Goal: Obtain resource: Download file/media

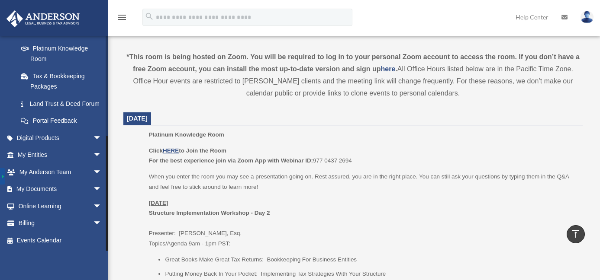
scroll to position [180, 0]
click at [93, 188] on span "arrow_drop_down" at bounding box center [101, 190] width 17 height 18
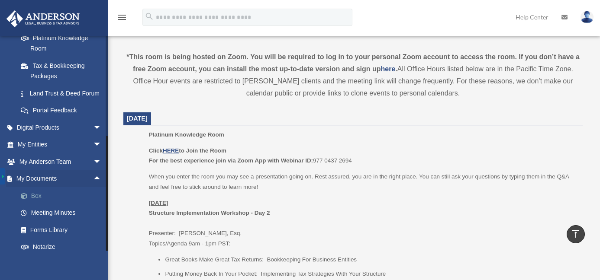
click at [45, 205] on link "Box" at bounding box center [63, 195] width 103 height 17
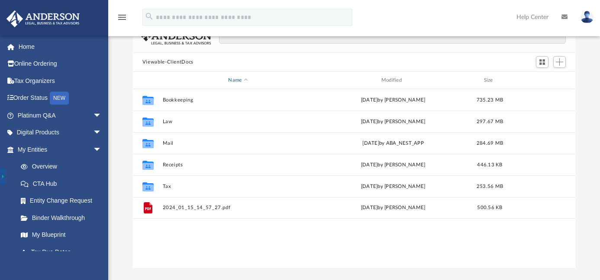
scroll to position [64, 0]
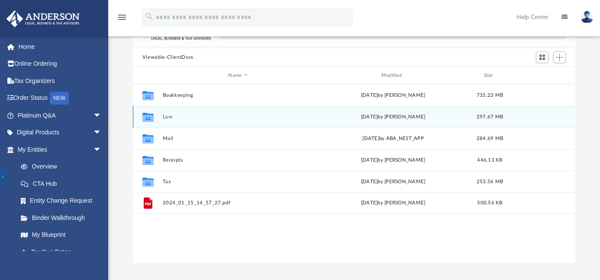
click at [166, 118] on button "Law" at bounding box center [237, 117] width 151 height 6
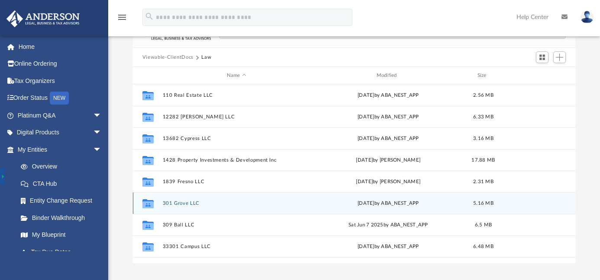
click at [183, 202] on button "301 Grove LLC" at bounding box center [236, 204] width 148 height 6
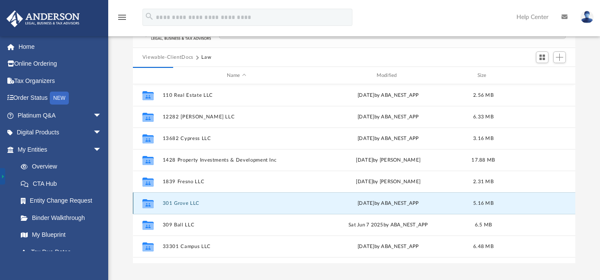
click at [153, 203] on icon "grid" at bounding box center [147, 204] width 11 height 7
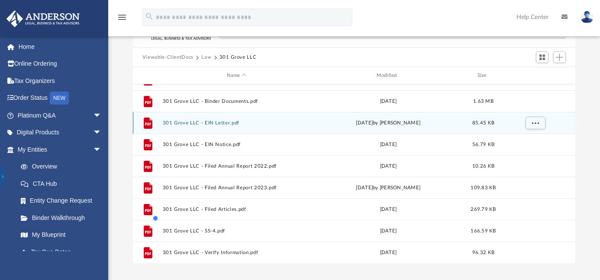
scroll to position [36, 0]
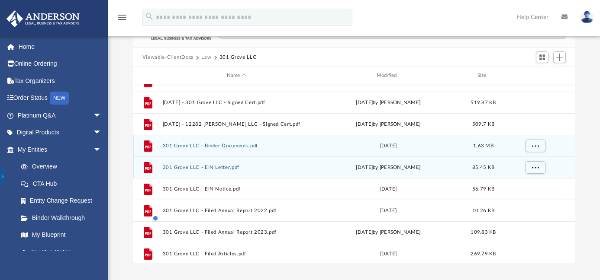
click at [209, 145] on button "301 Grove LLC - Binder Documents.pdf" at bounding box center [236, 146] width 148 height 6
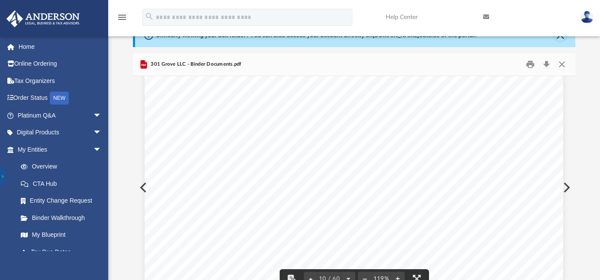
scroll to position [0, 0]
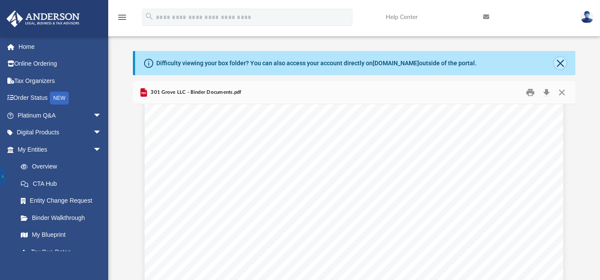
click at [560, 62] on button "Close" at bounding box center [560, 63] width 12 height 12
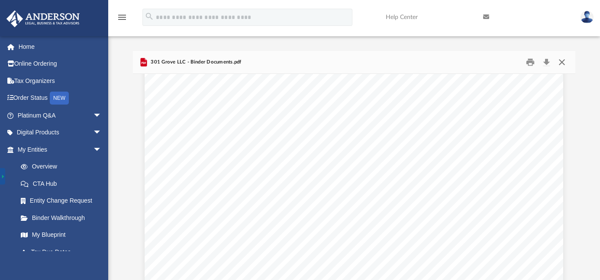
click at [561, 64] on button "Close" at bounding box center [562, 62] width 16 height 13
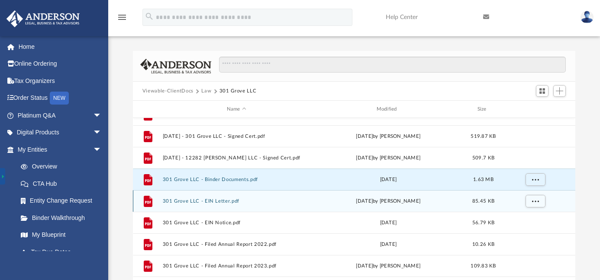
click at [205, 93] on button "Law" at bounding box center [206, 91] width 10 height 8
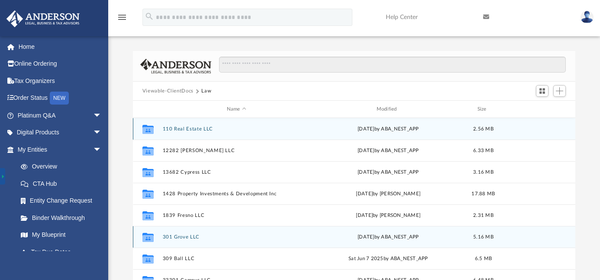
click at [189, 128] on button "110 Real Estate LLC" at bounding box center [236, 129] width 148 height 6
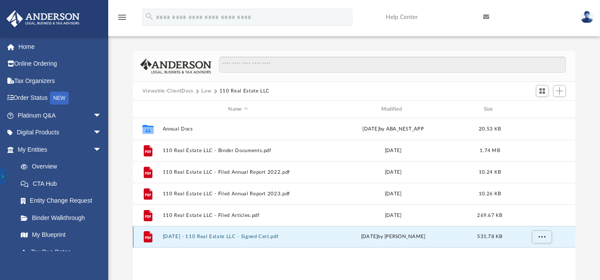
click at [216, 237] on button "2021.09.20 - 110 Real Estate LLC - Signed Cert.pdf" at bounding box center [237, 237] width 151 height 6
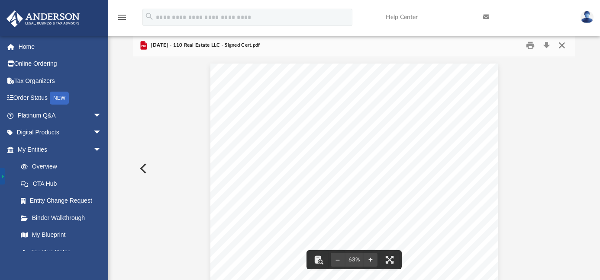
click at [559, 45] on button "Close" at bounding box center [562, 45] width 16 height 13
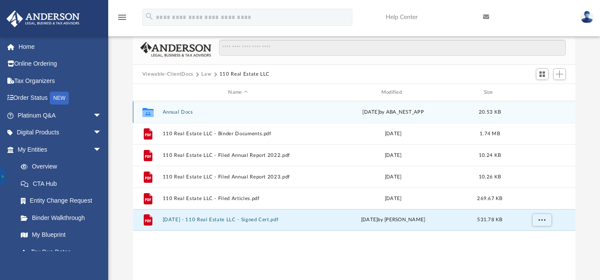
click at [176, 114] on button "Annual Docs" at bounding box center [237, 112] width 151 height 6
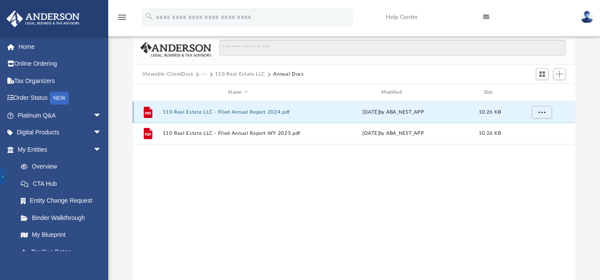
click at [176, 114] on button "110 Real Estate LLC - Filed Annual Report 2024.pdf" at bounding box center [237, 112] width 151 height 6
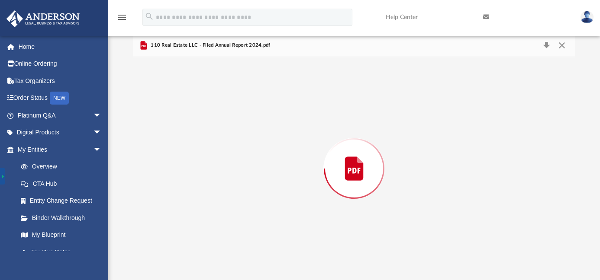
click at [176, 114] on div "Preview" at bounding box center [354, 168] width 442 height 223
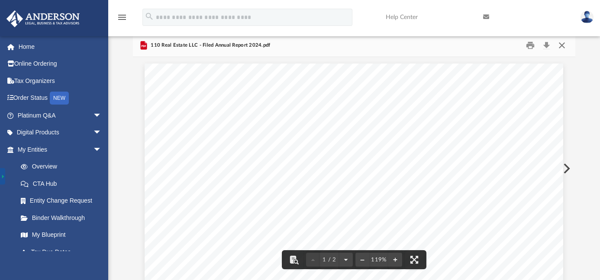
click at [563, 46] on button "Close" at bounding box center [562, 45] width 16 height 13
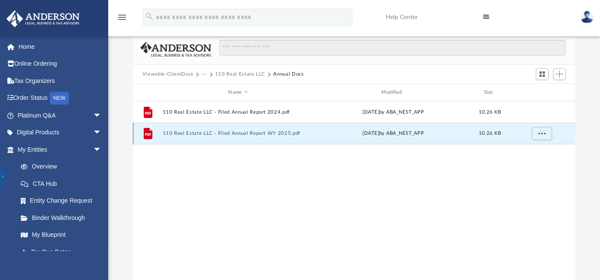
click at [263, 134] on button "110 Real Estate LLC - Filed Annual Report WY 2025.pdf" at bounding box center [237, 134] width 151 height 6
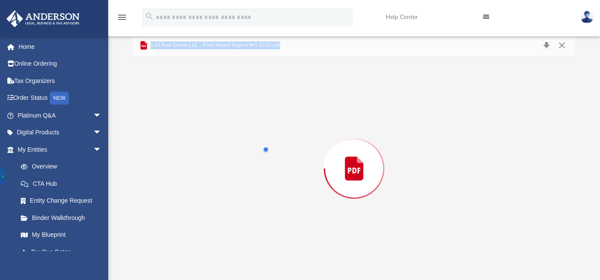
click at [263, 134] on div "Preview" at bounding box center [354, 168] width 442 height 223
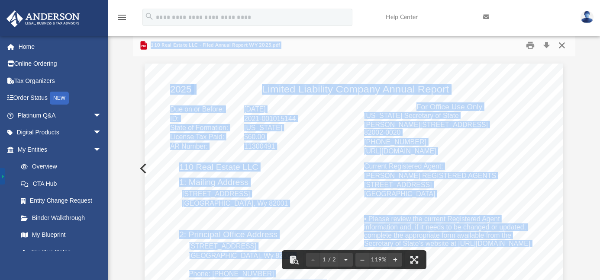
click at [559, 47] on button "Close" at bounding box center [562, 45] width 16 height 13
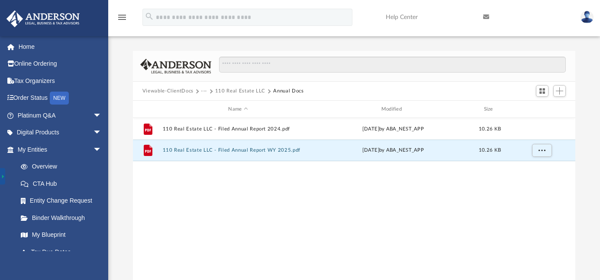
click at [236, 91] on button "110 Real Estate LLC" at bounding box center [240, 91] width 50 height 8
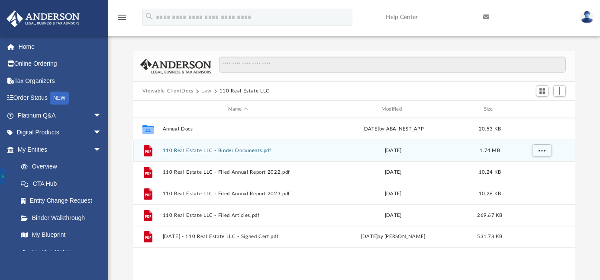
click at [226, 151] on button "110 Real Estate LLC - Binder Documents.pdf" at bounding box center [237, 151] width 151 height 6
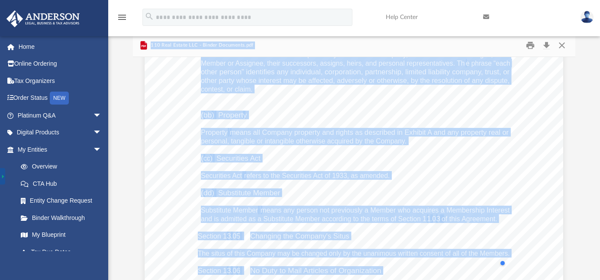
scroll to position [30068, 0]
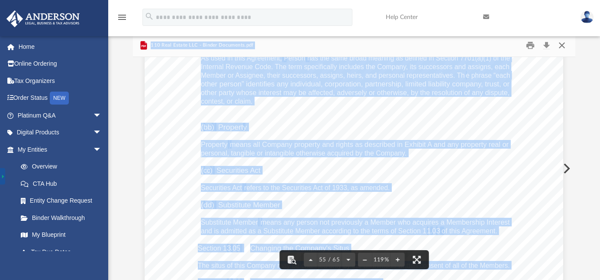
click at [564, 48] on button "Close" at bounding box center [562, 45] width 16 height 13
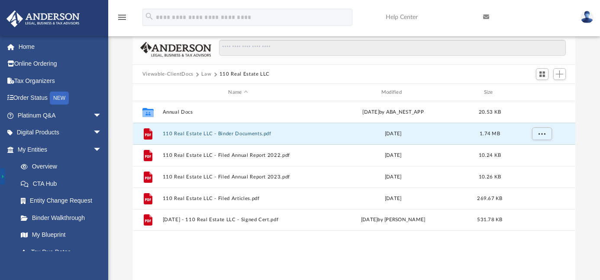
click at [205, 74] on button "Law" at bounding box center [206, 75] width 10 height 8
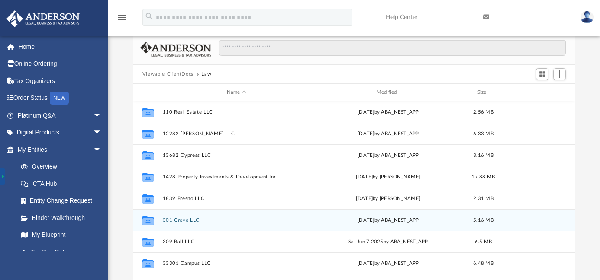
click at [183, 221] on button "301 Grove LLC" at bounding box center [236, 221] width 148 height 6
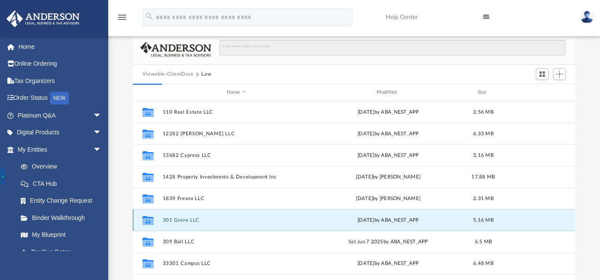
click at [183, 221] on button "301 Grove LLC" at bounding box center [236, 221] width 148 height 6
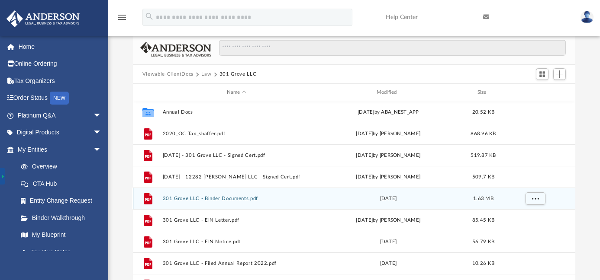
click at [218, 196] on button "301 Grove LLC - Binder Documents.pdf" at bounding box center [236, 199] width 148 height 6
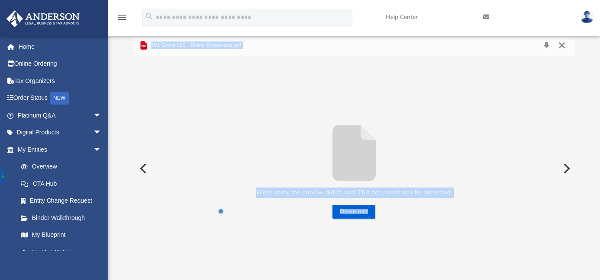
click at [561, 45] on button "Close" at bounding box center [562, 45] width 16 height 12
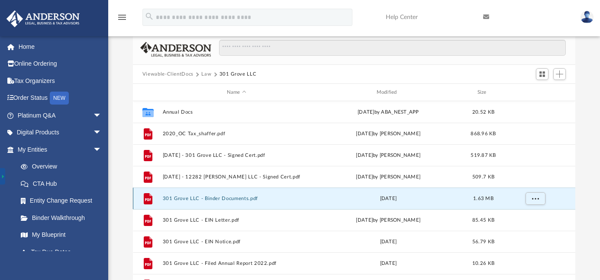
click at [170, 198] on button "301 Grove LLC - Binder Documents.pdf" at bounding box center [236, 199] width 148 height 6
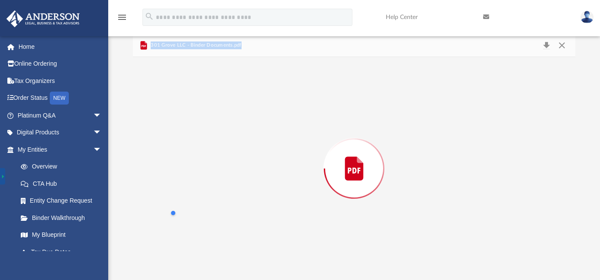
click at [170, 198] on div "Preview" at bounding box center [354, 168] width 442 height 223
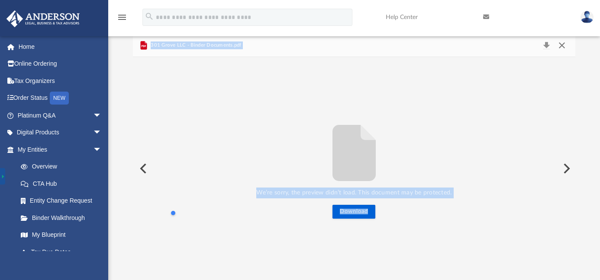
click at [561, 47] on button "Close" at bounding box center [562, 45] width 16 height 12
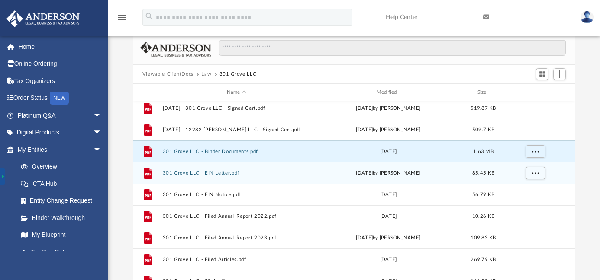
scroll to position [0, 0]
